Goal: Task Accomplishment & Management: Manage account settings

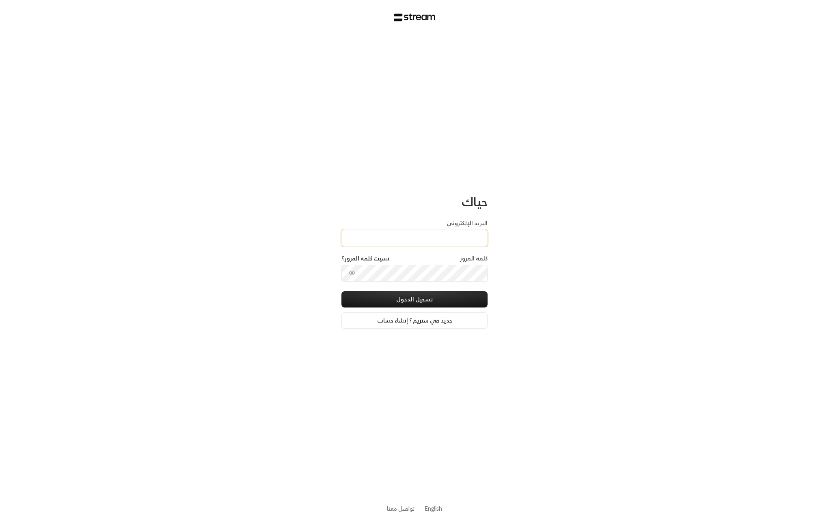
type input "[EMAIL_ADDRESS][DOMAIN_NAME]"
click at [467, 299] on button "تسجيل الدخول" at bounding box center [414, 299] width 146 height 16
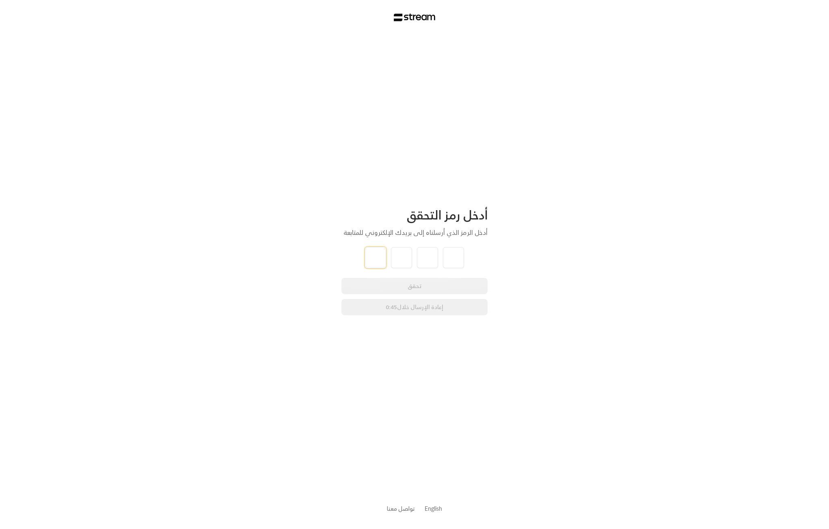
type input "4"
type input "3"
type input "9"
type input "8"
